Goal: Information Seeking & Learning: Understand process/instructions

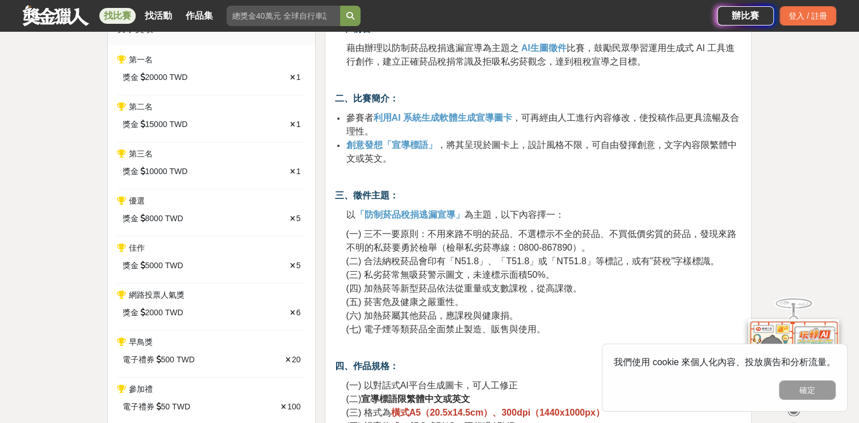
scroll to position [511, 0]
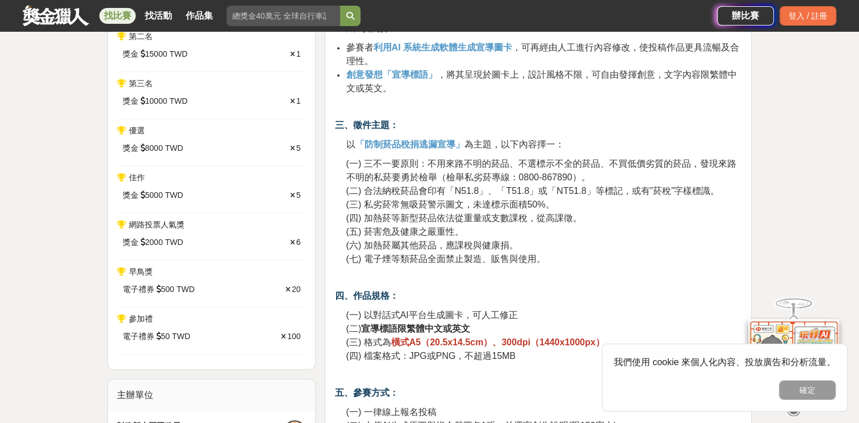
click at [478, 159] on span "(一) 三不一要原則：不用來路不明的菸品、不選標示不全的菸品、不買低價劣質的菸品，發現來路不明的私菸要勇於檢舉（檢舉私劣菸專線：0800-867890）。" at bounding box center [541, 170] width 390 height 23
click at [415, 191] on span "(二) 合法納稅菸品會印有「N51.8」、「T51.8」或「NT51.8」等標記，或有”菸稅”字樣標識。" at bounding box center [532, 191] width 373 height 10
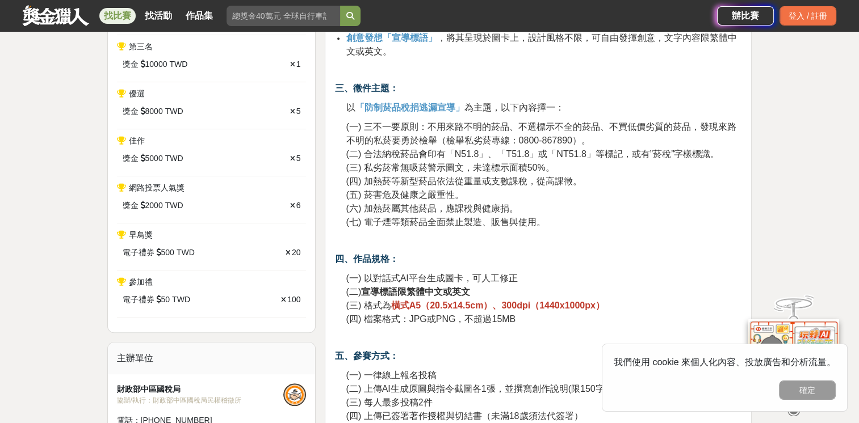
scroll to position [568, 0]
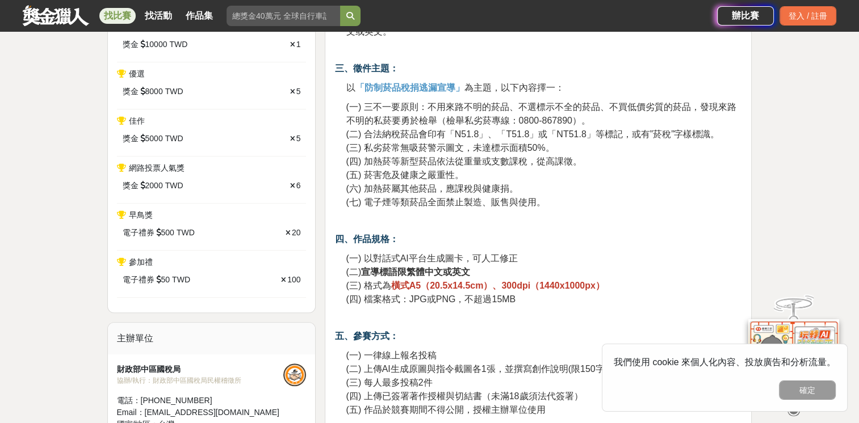
click at [421, 201] on span "(七) 電子煙等類菸品全面禁止製造、販售與使用。" at bounding box center [445, 202] width 199 height 10
click at [495, 203] on span "(七) 電子煙等類菸品全面禁止製造、販售與使用。" at bounding box center [445, 202] width 199 height 10
click at [468, 166] on span "(四) 加熱菸等新型菸品依法從重量或支數課稅，從高課徵。" at bounding box center [464, 162] width 236 height 10
drag, startPoint x: 468, startPoint y: 166, endPoint x: 481, endPoint y: 218, distance: 54.0
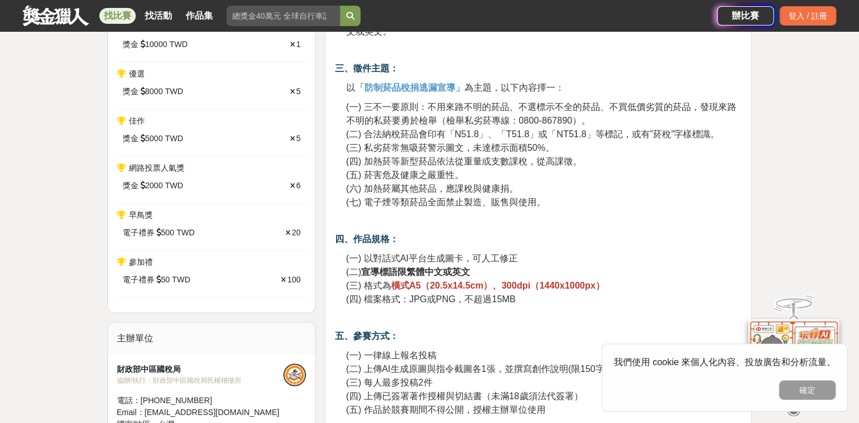
click at [481, 218] on p at bounding box center [537, 221] width 407 height 12
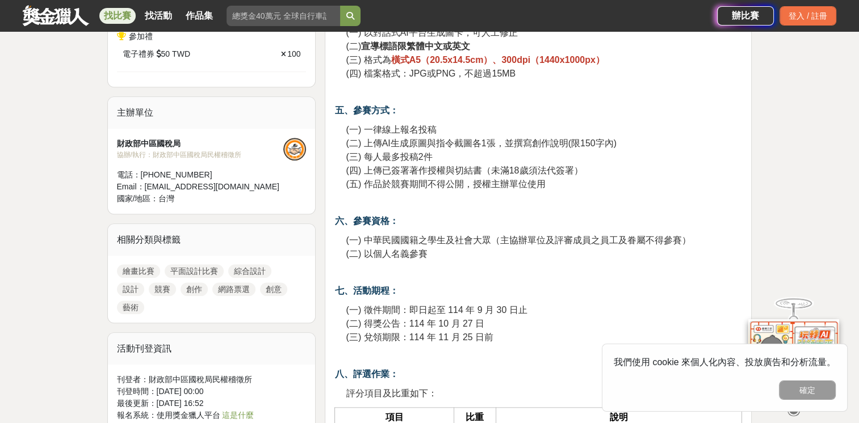
scroll to position [795, 0]
click at [499, 144] on span "(二) 上傳AI生成原圖與指令截圖各1張，並撰寫創作說明(限150字內)" at bounding box center [481, 142] width 270 height 10
drag, startPoint x: 499, startPoint y: 144, endPoint x: 486, endPoint y: 187, distance: 45.2
click at [486, 187] on span "(五) 作品於競賽期間不得公開，授權主辦單位使用" at bounding box center [445, 183] width 199 height 10
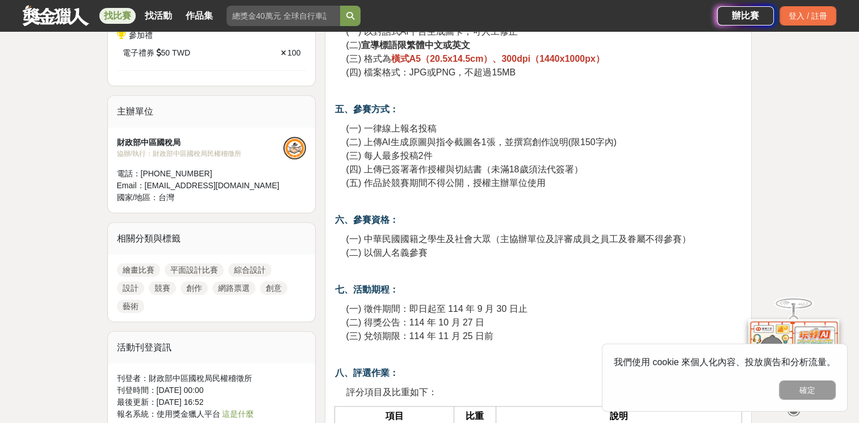
click at [444, 141] on span "(二) 上傳AI生成原圖與指令截圖各1張，並撰寫創作說明(限150字內)" at bounding box center [481, 142] width 270 height 10
drag, startPoint x: 444, startPoint y: 141, endPoint x: 445, endPoint y: 187, distance: 46.0
click at [445, 187] on span "(五) 作品於競賽期間不得公開，授權主辦單位使用" at bounding box center [445, 183] width 199 height 10
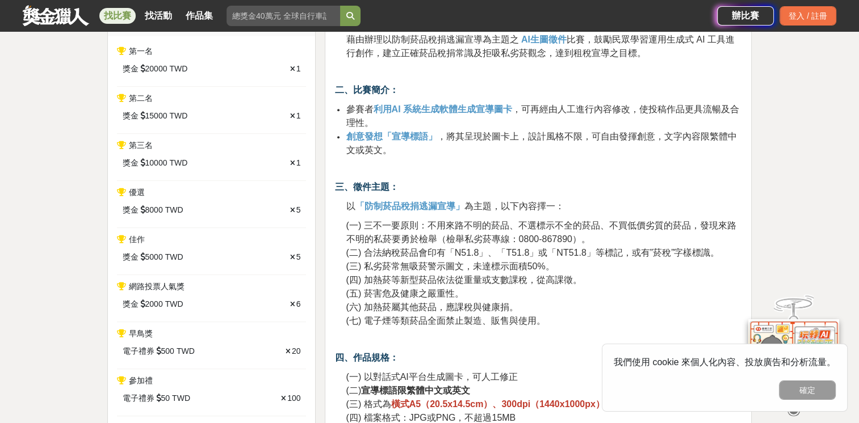
scroll to position [397, 0]
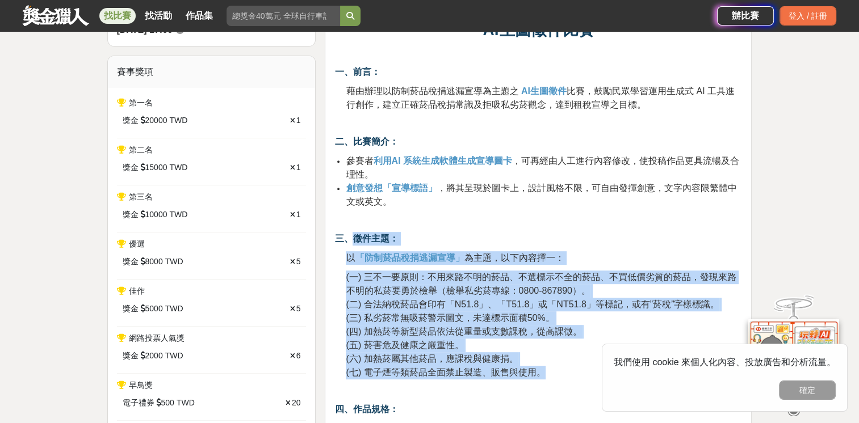
drag, startPoint x: 352, startPoint y: 239, endPoint x: 557, endPoint y: 377, distance: 246.6
copy div "徵件主題： 以 「防制菸品稅捐逃漏宣導」 為主題，以下內容擇一： (一) 三不一要原則：不用來路不明的菸品、不選標示不全的菸品、不買低價劣質的菸品，發現來路不…"
click at [522, 281] on span "(一) 三不一要原則：不用來路不明的菸品、不選標示不全的菸品、不買低價劣質的菸品，發現來路不明的私菸要勇於檢舉（檢舉私劣菸專線：0800-867890）。" at bounding box center [541, 283] width 390 height 23
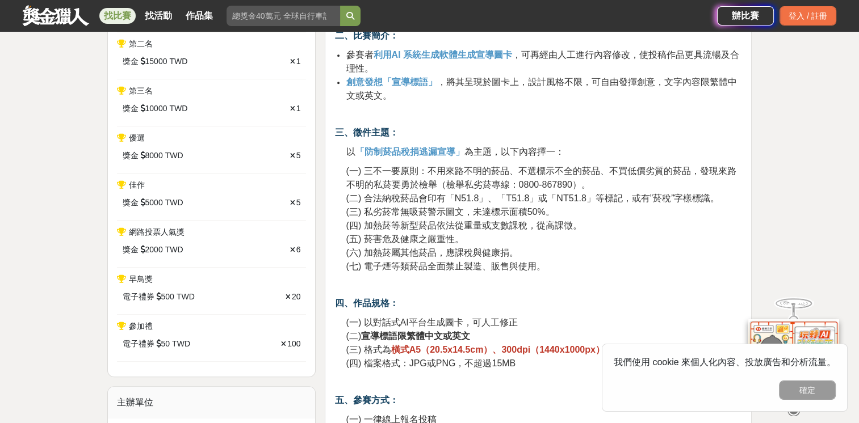
scroll to position [511, 0]
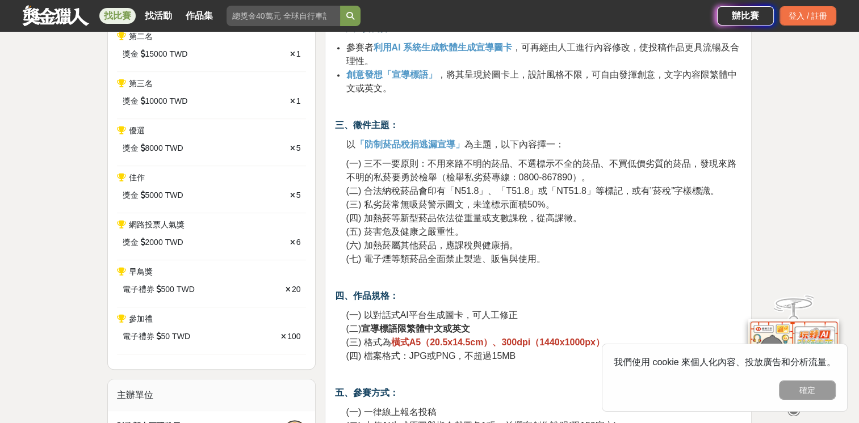
click at [443, 188] on span "(二) 合法納稅菸品會印有「N51.8」、「T51.8」或「NT51.8」等標記，或有”菸稅”字樣標識。" at bounding box center [532, 191] width 373 height 10
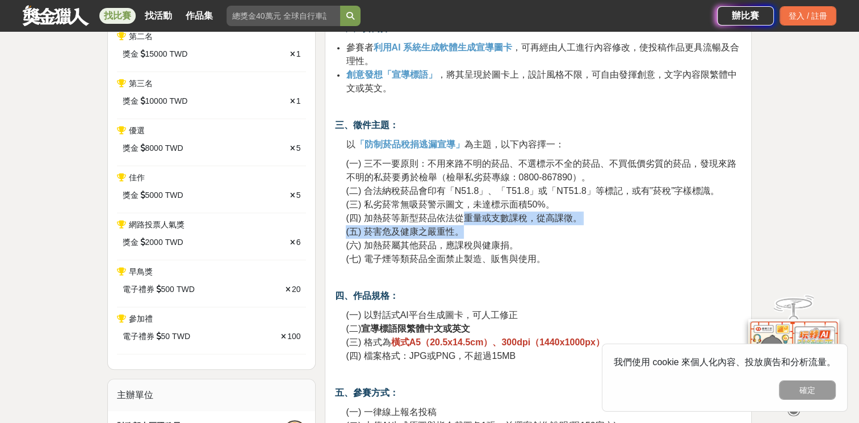
drag, startPoint x: 443, startPoint y: 188, endPoint x: 465, endPoint y: 225, distance: 43.3
click at [465, 225] on p "(一) 三不一要原則：不用來路不明的菸品、不選標示不全的菸品、不買低價劣質的菸品，發現來路不明的私菸要勇於檢舉（檢舉私劣菸專線：0800-867890）。 (…" at bounding box center [544, 211] width 396 height 109
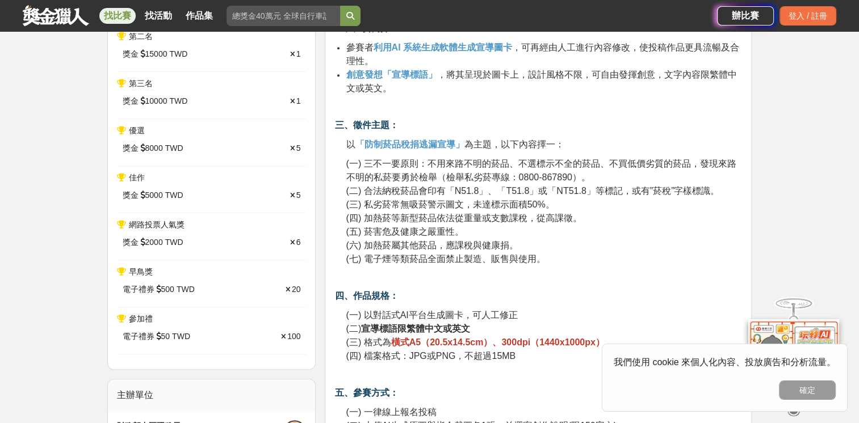
drag, startPoint x: 465, startPoint y: 225, endPoint x: 573, endPoint y: 242, distance: 109.1
click at [573, 242] on p "(一) 三不一要原則：不用來路不明的菸品、不選標示不全的菸品、不買低價劣質的菸品，發現來路不明的私菸要勇於檢舉（檢舉私劣菸專線：0800-867890）。 (…" at bounding box center [544, 211] width 396 height 109
click at [431, 225] on p "(一) 三不一要原則：不用來路不明的菸品、不選標示不全的菸品、不買低價劣質的菸品，發現來路不明的私菸要勇於檢舉（檢舉私劣菸專線：0800-867890）。 (…" at bounding box center [544, 211] width 396 height 109
click at [365, 163] on span "(一) 三不一要原則：不用來路不明的菸品、不選標示不全的菸品、不買低價劣質的菸品，發現來路不明的私菸要勇於檢舉（檢舉私劣菸專線：0800-867890）。" at bounding box center [541, 170] width 390 height 23
drag, startPoint x: 363, startPoint y: 146, endPoint x: 457, endPoint y: 140, distance: 93.8
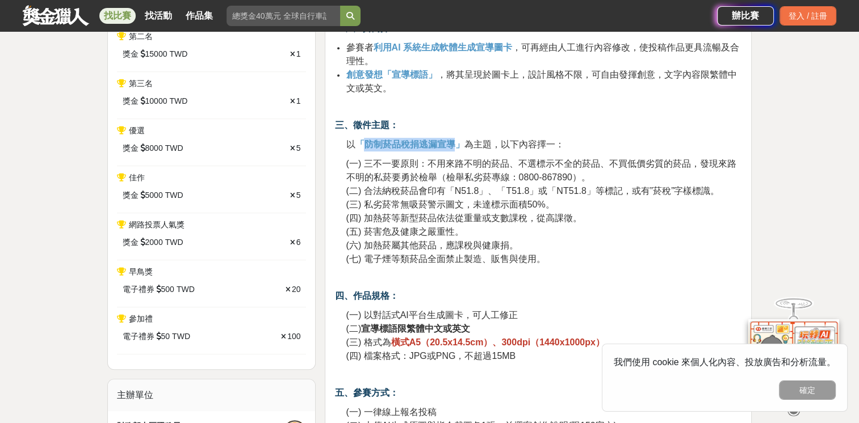
click at [457, 140] on strong "「防制菸品稅捐逃漏宣導」" at bounding box center [409, 145] width 109 height 10
copy strong "防制菸品稅捐逃漏宣導"
click at [502, 230] on p "(一) 三不一要原則：不用來路不明的菸品、不選標示不全的菸品、不買低價劣質的菸品，發現來路不明的私菸要勇於檢舉（檢舉私劣菸專線：0800-867890）。 (…" at bounding box center [544, 211] width 396 height 109
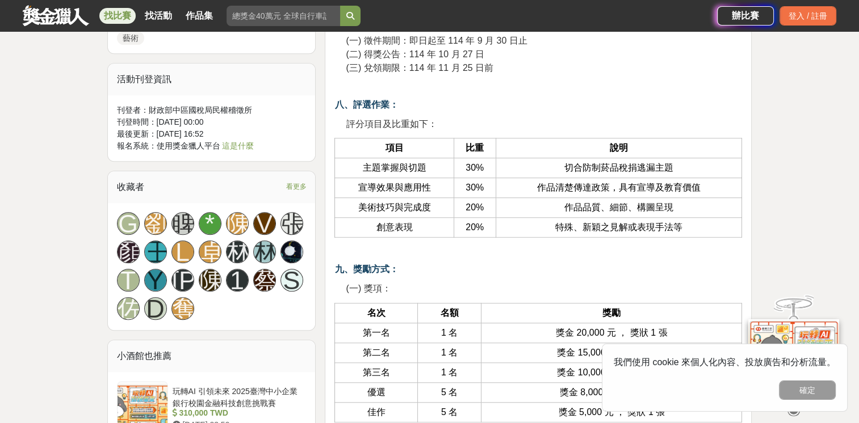
scroll to position [1078, 0]
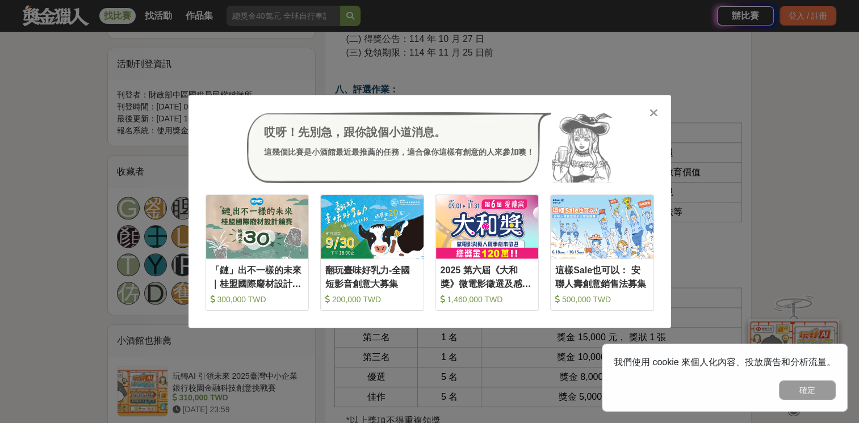
click at [654, 117] on icon at bounding box center [653, 112] width 9 height 11
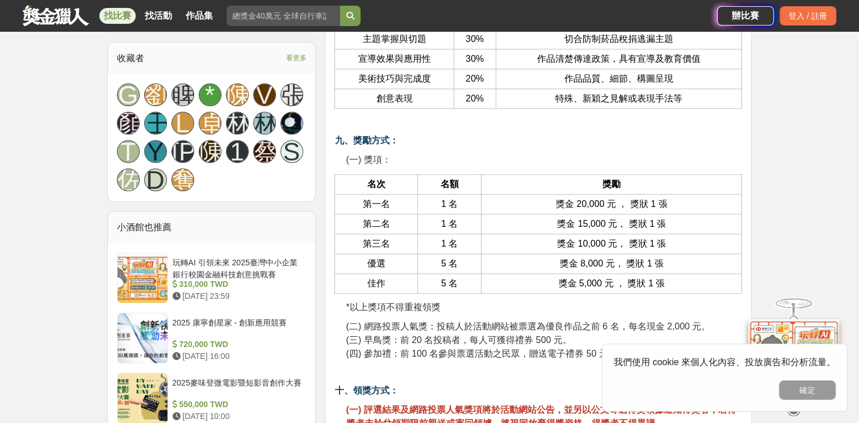
scroll to position [1419, 0]
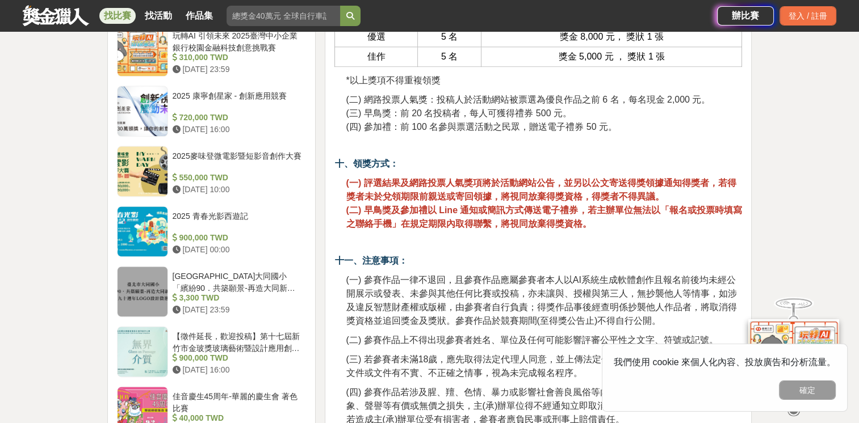
click at [435, 95] on span "(二) 網路投票人氣獎：投稿人於活動網站被票選為優良作品之前 6 名，每名現金 2,000 元。" at bounding box center [528, 100] width 364 height 10
drag, startPoint x: 435, startPoint y: 92, endPoint x: 463, endPoint y: 142, distance: 57.2
click at [462, 141] on p at bounding box center [537, 146] width 407 height 12
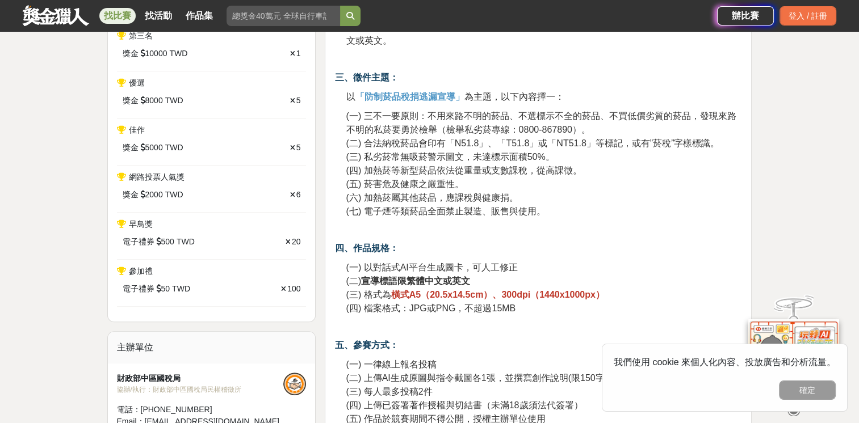
scroll to position [397, 0]
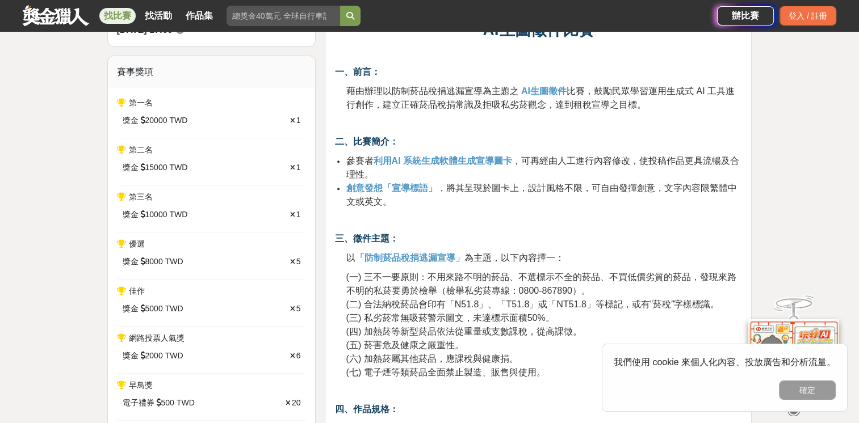
click at [444, 184] on span "，將其呈現於圖卡上，設計風格不限，可自由發揮創意，文字內容限繁體中文或英文。" at bounding box center [541, 194] width 390 height 23
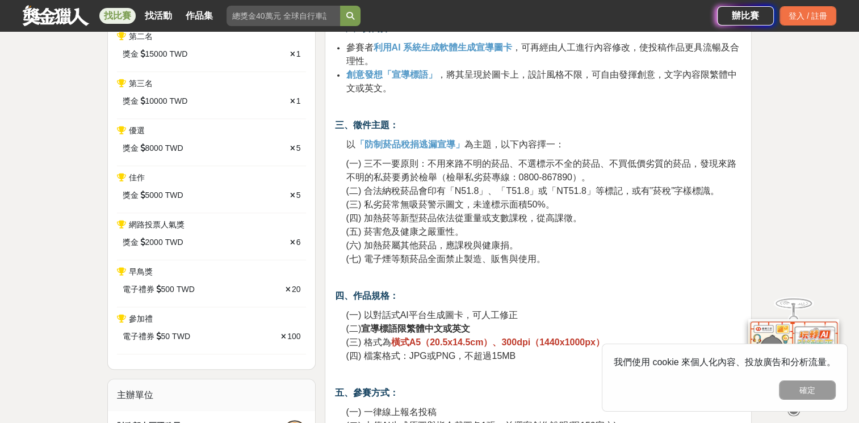
scroll to position [624, 0]
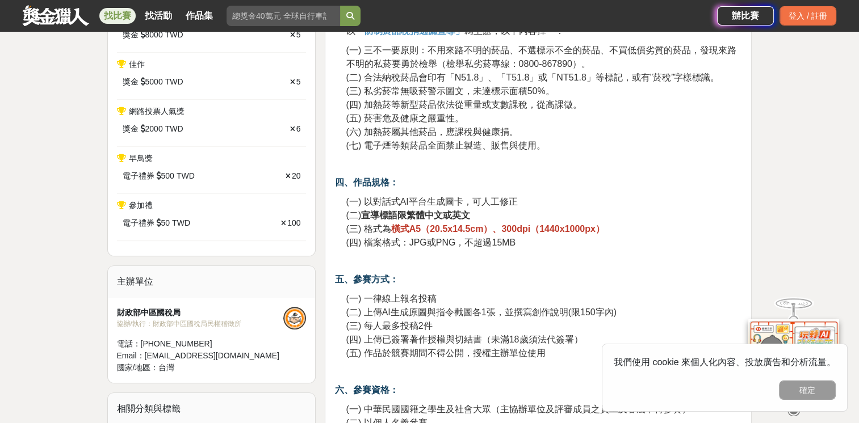
click at [476, 201] on span "(一) 以對話式AI平台生成圖卡，可人工修正" at bounding box center [431, 202] width 171 height 10
drag, startPoint x: 476, startPoint y: 201, endPoint x: 414, endPoint y: 215, distance: 63.9
click at [414, 215] on strong "宣導標語限繁體中文或英文" at bounding box center [415, 216] width 109 height 10
drag, startPoint x: 414, startPoint y: 215, endPoint x: 398, endPoint y: 246, distance: 35.0
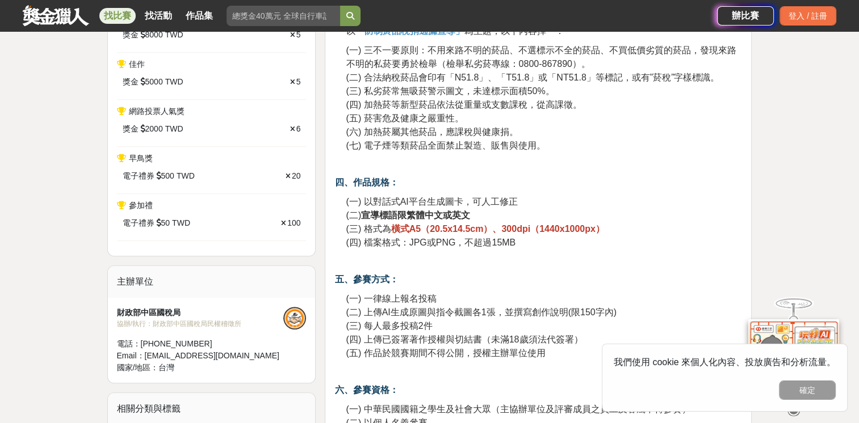
click at [398, 246] on span "(四) 檔案格式：JPG或PNG，不超過15MB" at bounding box center [431, 243] width 170 height 10
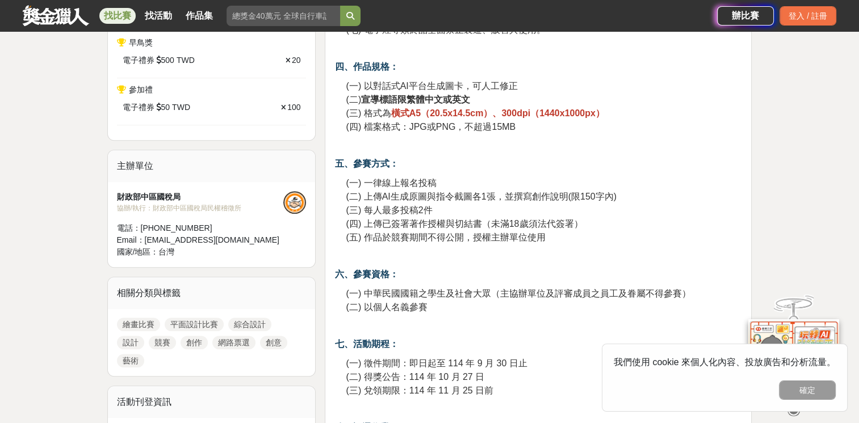
scroll to position [738, 0]
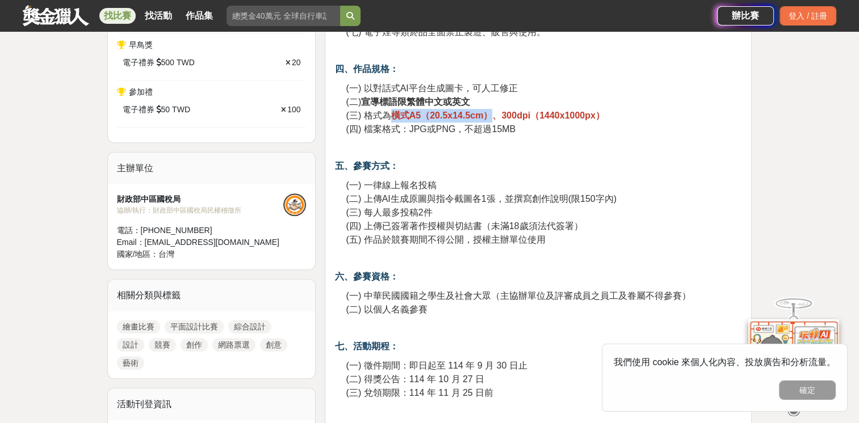
drag, startPoint x: 394, startPoint y: 118, endPoint x: 491, endPoint y: 117, distance: 97.0
click at [491, 117] on strong "橫式A5（20.5x14.5cm）、300dpi（1440x1000px）" at bounding box center [497, 116] width 213 height 10
copy strong "橫式A5（20.5x14.5cm）"
click at [486, 188] on p "(一) 一律線上報名投稿 (二) 上傳AI生成原圖與指令截圖各1張，並撰寫創作說明(限150字內) (三) 每人最多投稿2件 (四) 上傳已簽署著作授權與切結…" at bounding box center [544, 213] width 396 height 68
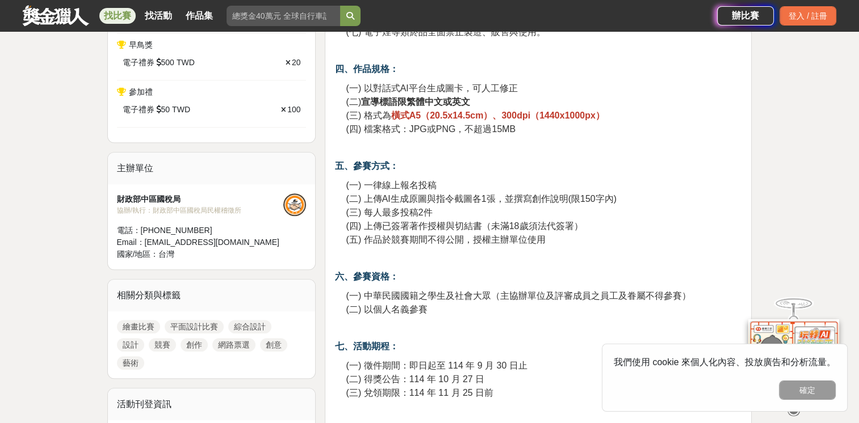
click at [451, 196] on span "(二) 上傳AI生成原圖與指令截圖各1張，並撰寫創作說明(限150字內)" at bounding box center [481, 199] width 270 height 10
drag, startPoint x: 451, startPoint y: 196, endPoint x: 449, endPoint y: 257, distance: 61.3
click at [453, 258] on p at bounding box center [537, 259] width 407 height 12
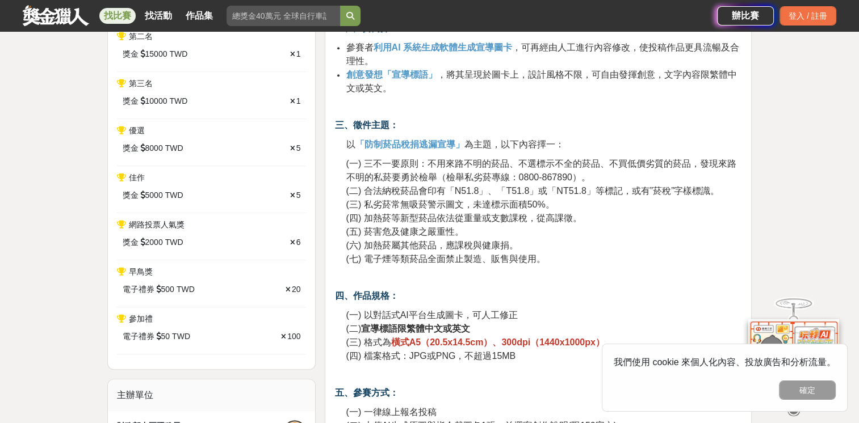
scroll to position [681, 0]
